Goal: Task Accomplishment & Management: Use online tool/utility

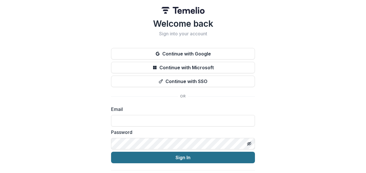
type input "**********"
click at [153, 158] on button "Sign In" at bounding box center [183, 158] width 144 height 12
